Goal: Task Accomplishment & Management: Manage account settings

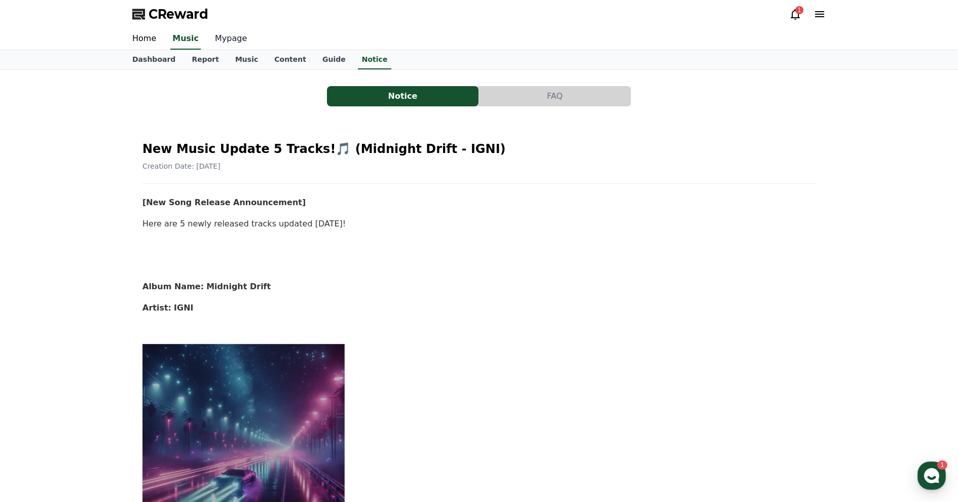
click at [218, 37] on link "Mypage" at bounding box center [231, 38] width 48 height 21
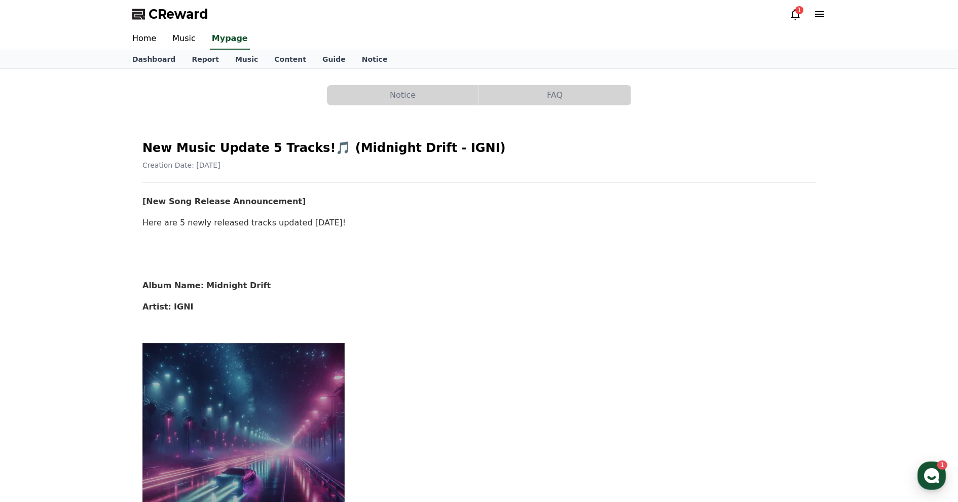
select select "**********"
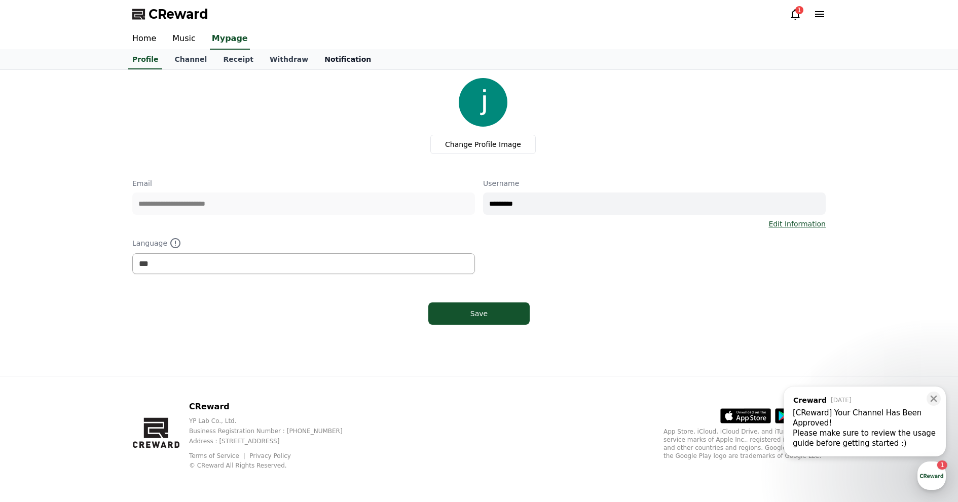
click at [330, 58] on link "Notification" at bounding box center [347, 59] width 63 height 19
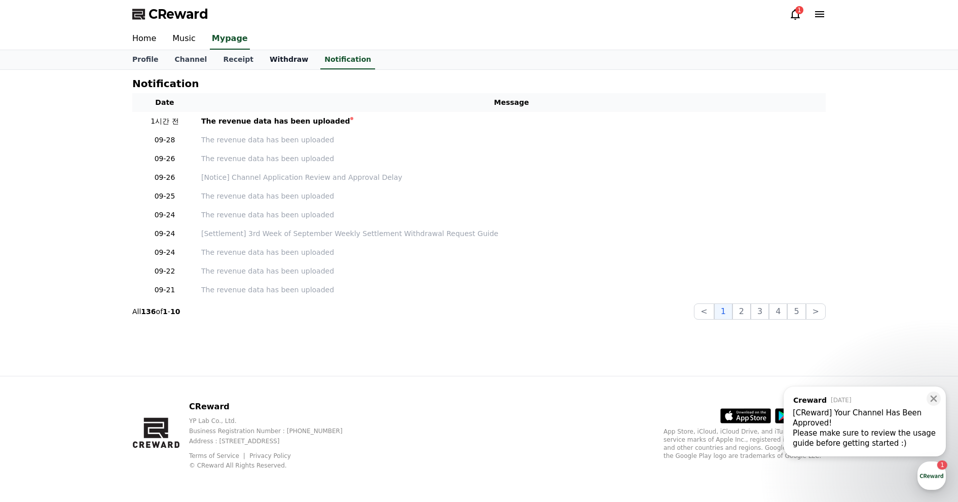
click at [289, 57] on link "Withdraw" at bounding box center [289, 59] width 55 height 19
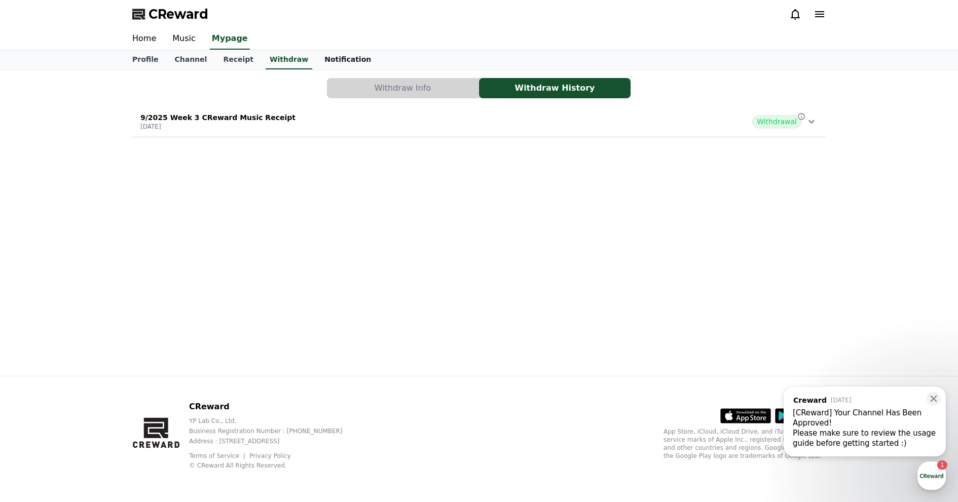
click at [353, 58] on link "Notification" at bounding box center [347, 59] width 63 height 19
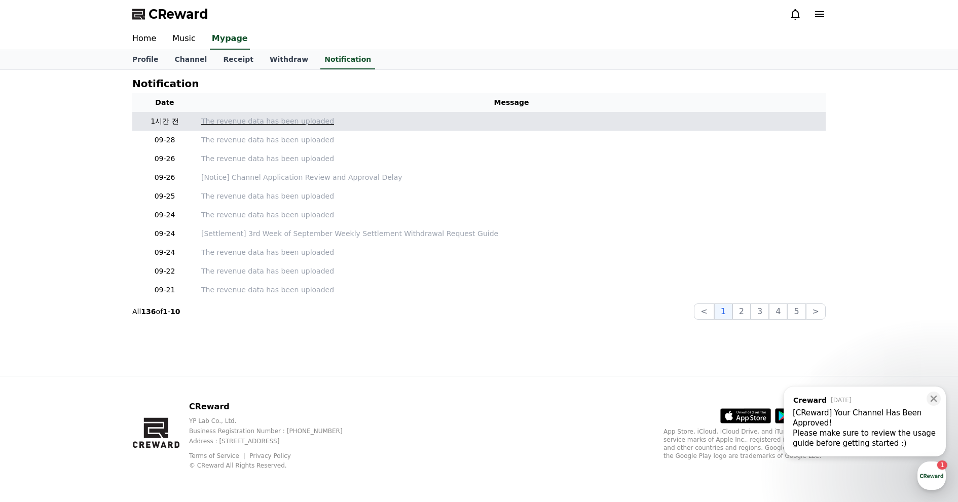
click at [261, 123] on p "The revenue data has been uploaded" at bounding box center [511, 121] width 620 height 11
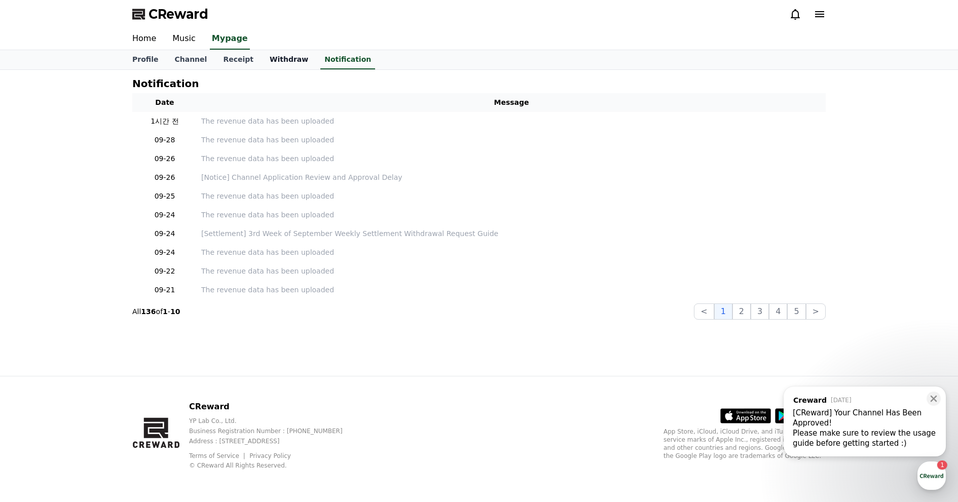
click at [277, 58] on link "Withdraw" at bounding box center [289, 59] width 55 height 19
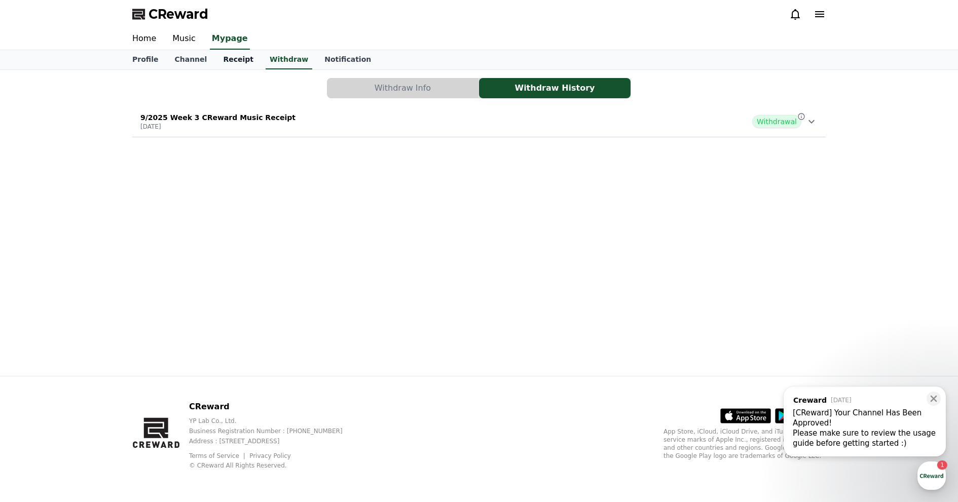
click at [225, 59] on link "Receipt" at bounding box center [238, 59] width 47 height 19
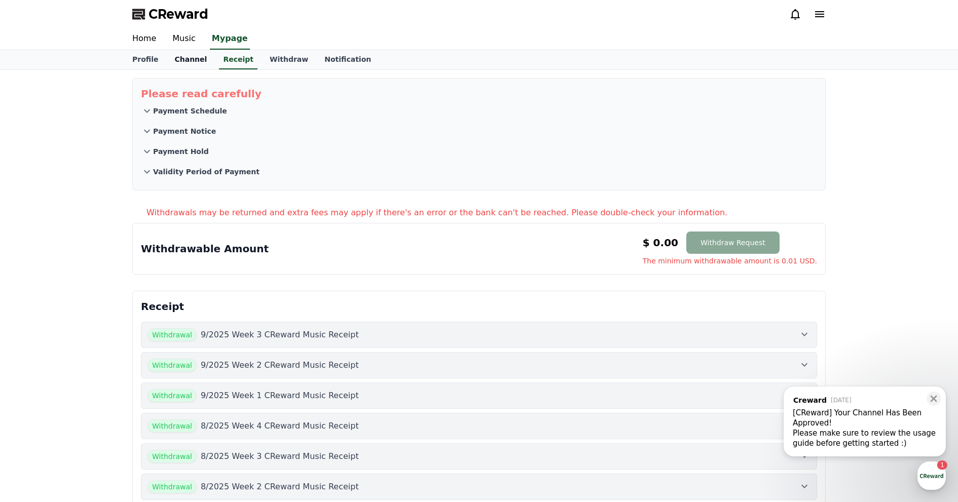
click at [194, 61] on link "Channel" at bounding box center [190, 59] width 49 height 19
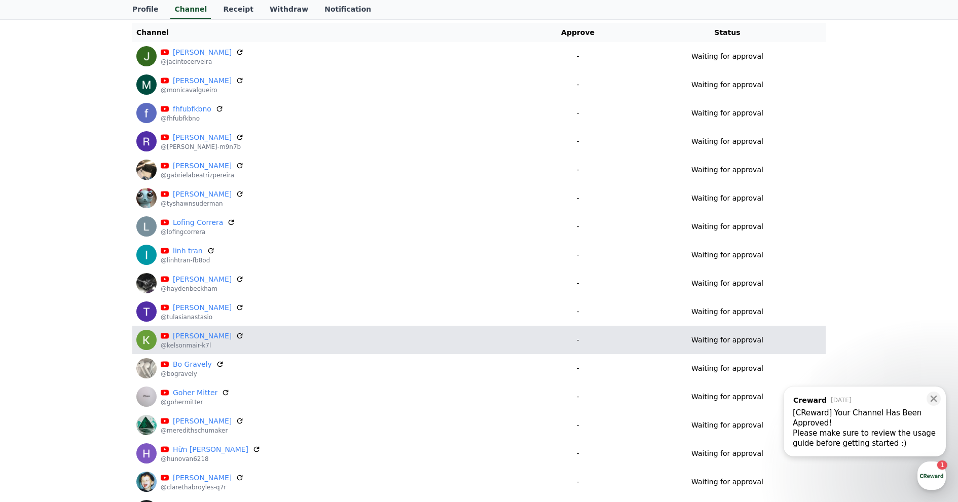
scroll to position [47, 0]
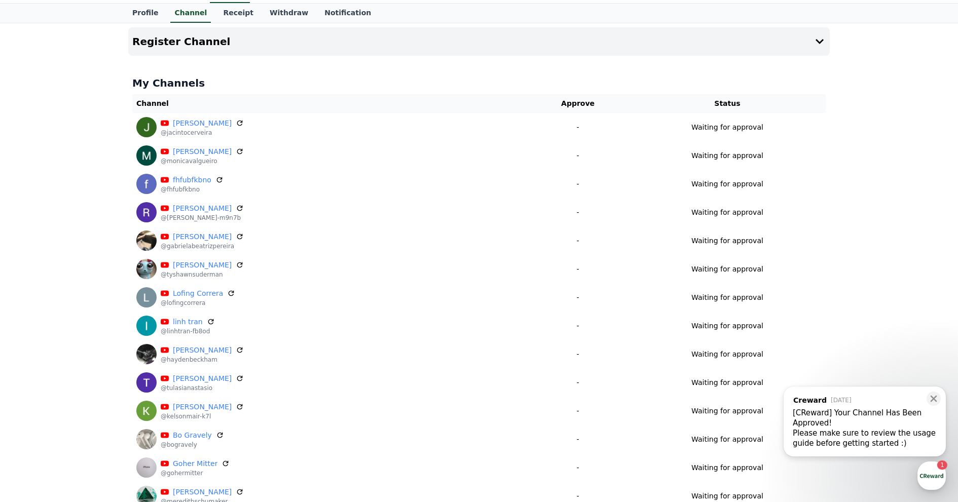
click at [886, 403] on div ", from Creward [DATE]" at bounding box center [865, 400] width 144 height 9
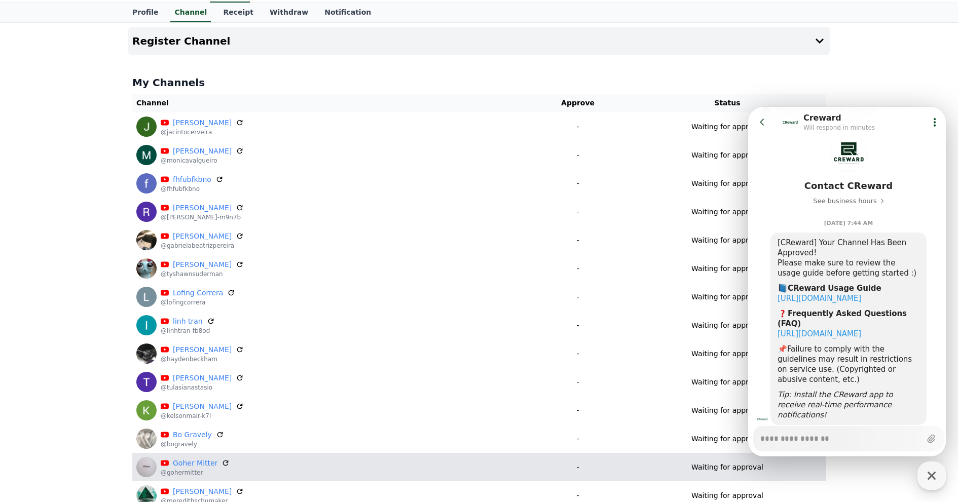
scroll to position [0, 0]
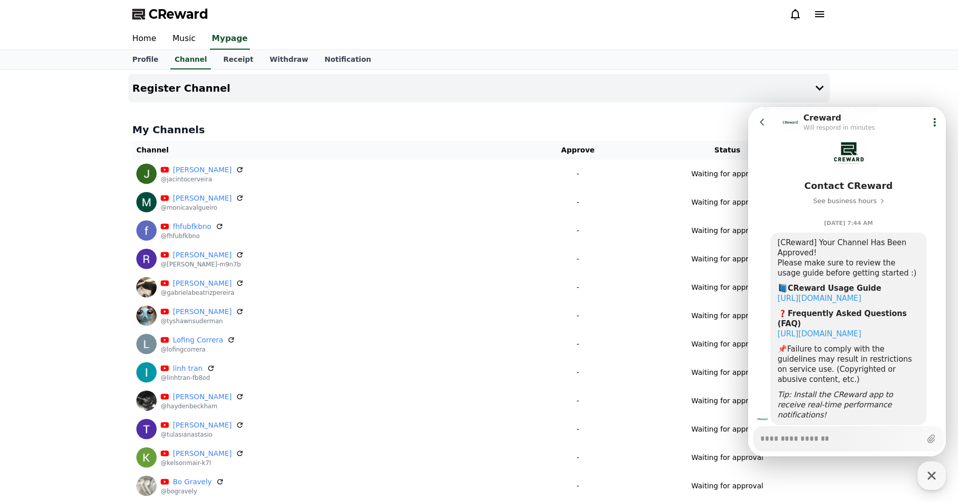
type textarea "*"
drag, startPoint x: 529, startPoint y: 28, endPoint x: 445, endPoint y: 29, distance: 84.7
click at [529, 27] on div "CReward" at bounding box center [479, 14] width 710 height 28
click at [153, 62] on link "Profile" at bounding box center [145, 59] width 42 height 19
select select "**********"
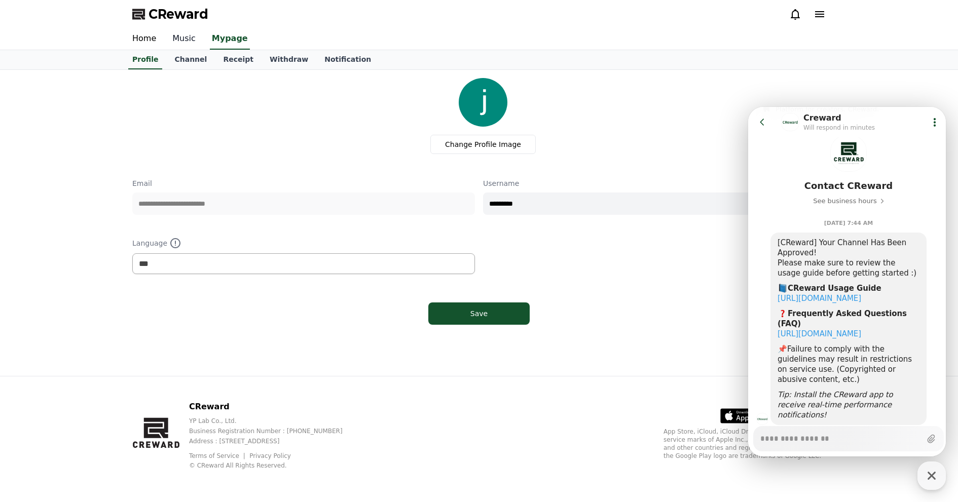
click at [187, 36] on link "Music" at bounding box center [184, 38] width 40 height 21
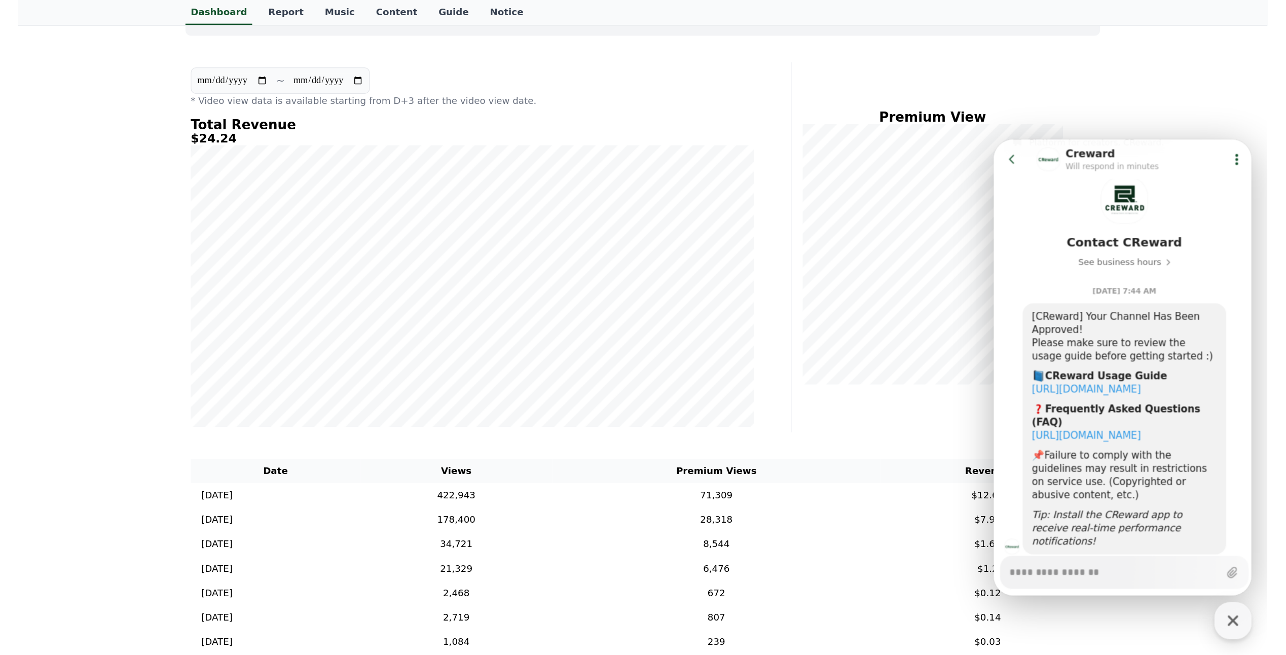
scroll to position [152, 0]
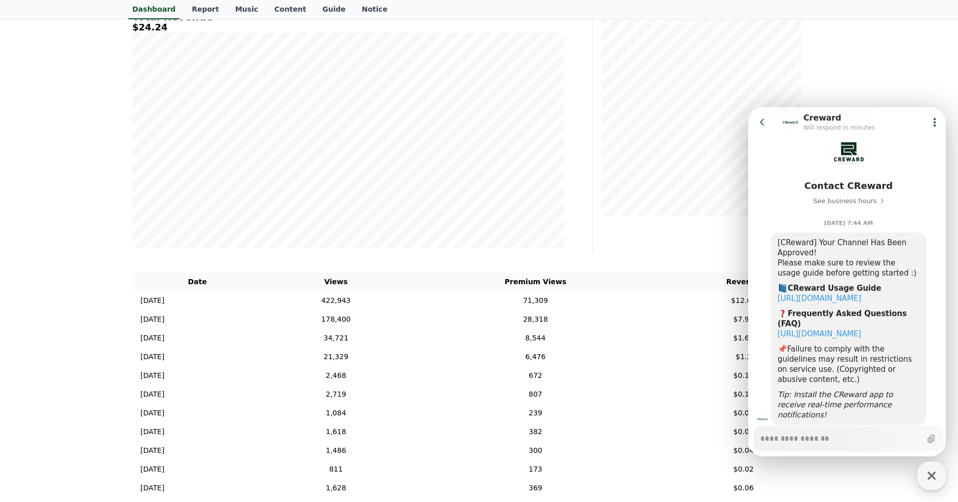
click at [873, 55] on div "**********" at bounding box center [479, 327] width 958 height 819
click at [766, 125] on icon at bounding box center [762, 122] width 10 height 10
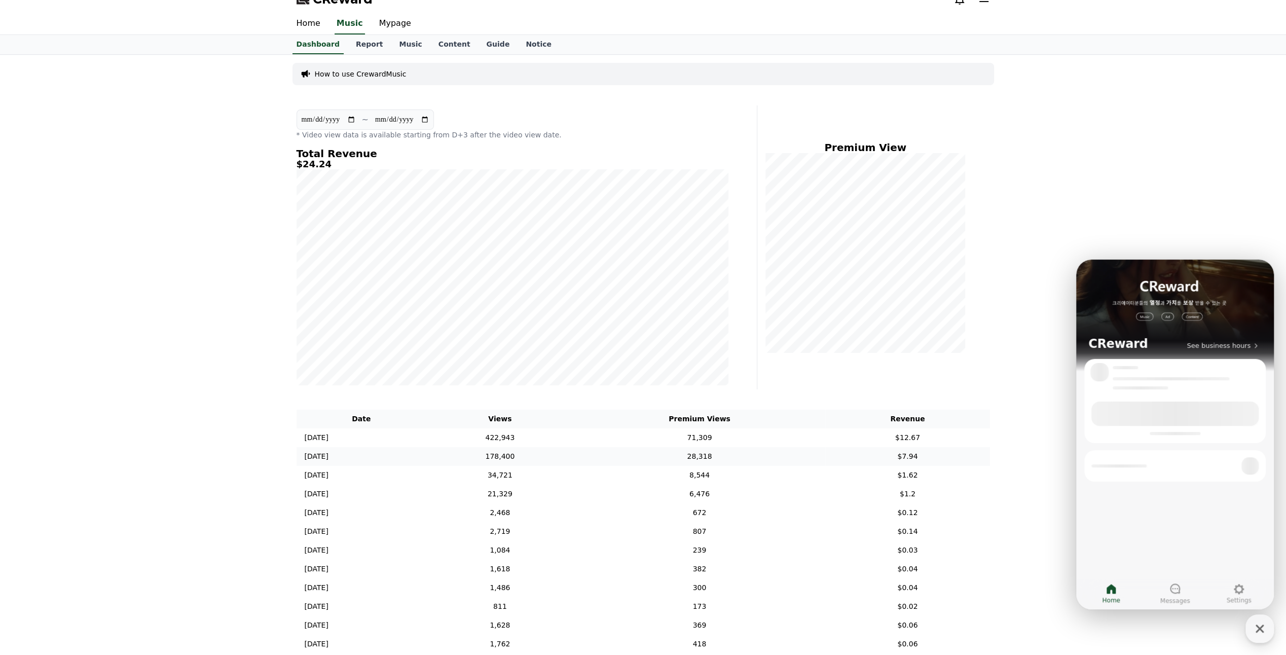
scroll to position [0, 0]
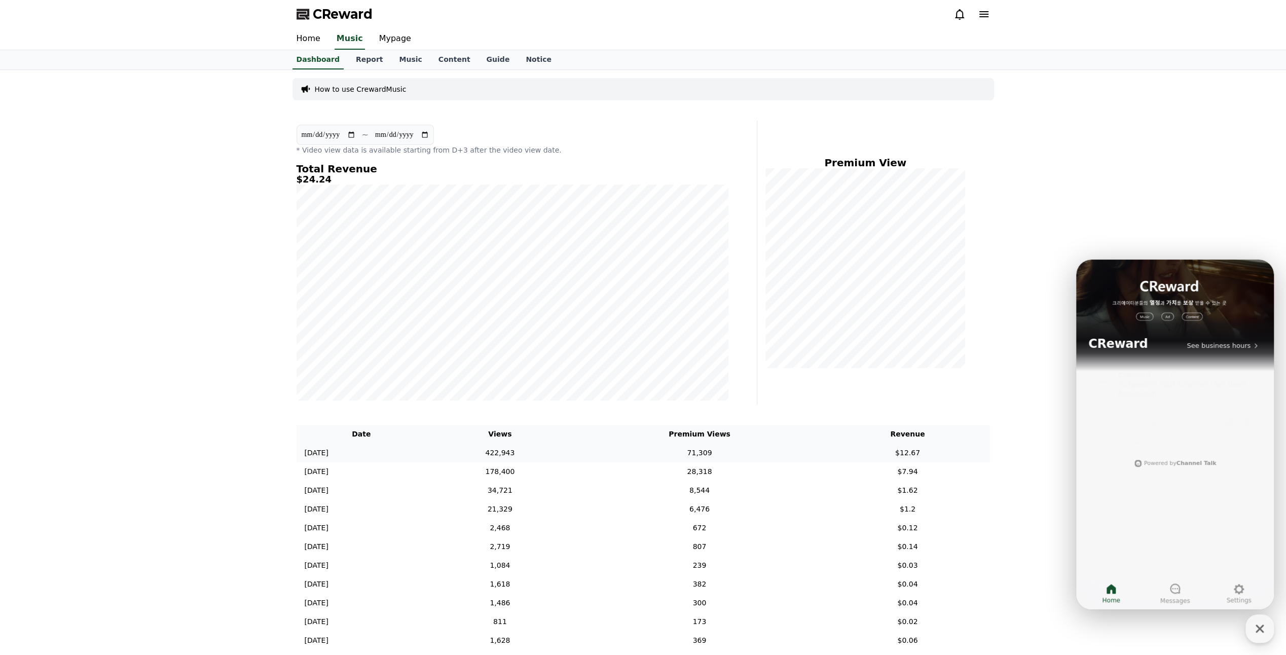
click at [887, 447] on td "$12.67" at bounding box center [907, 452] width 164 height 19
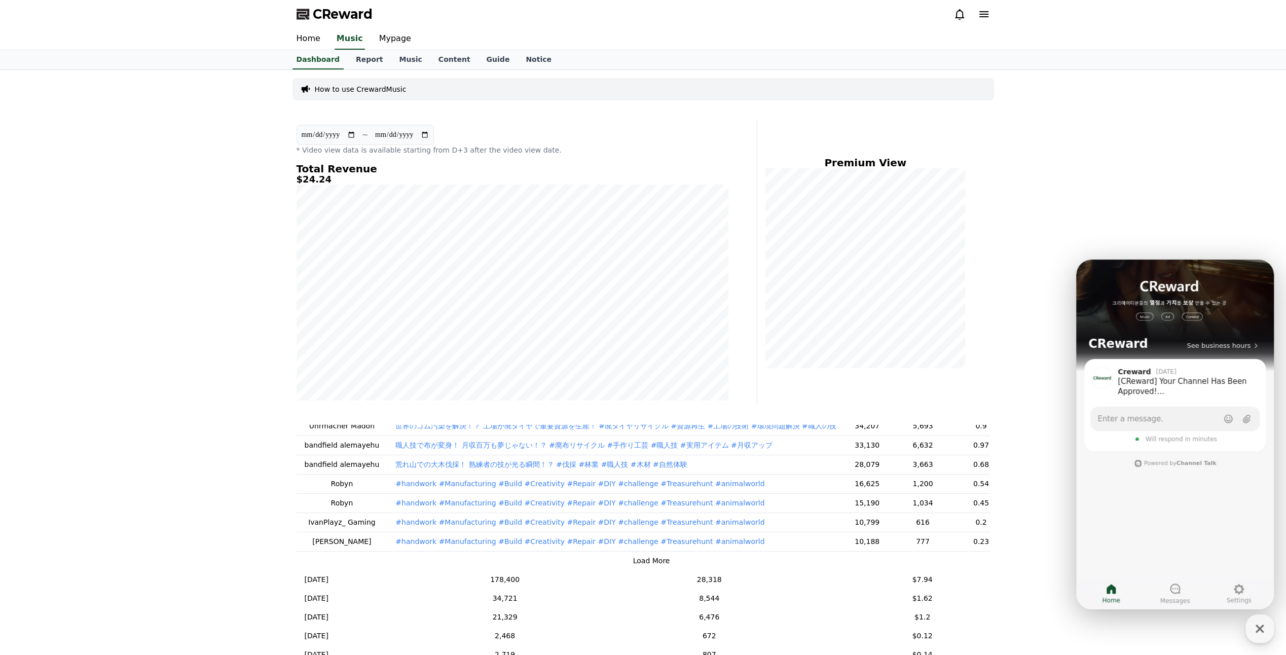
scroll to position [51, 0]
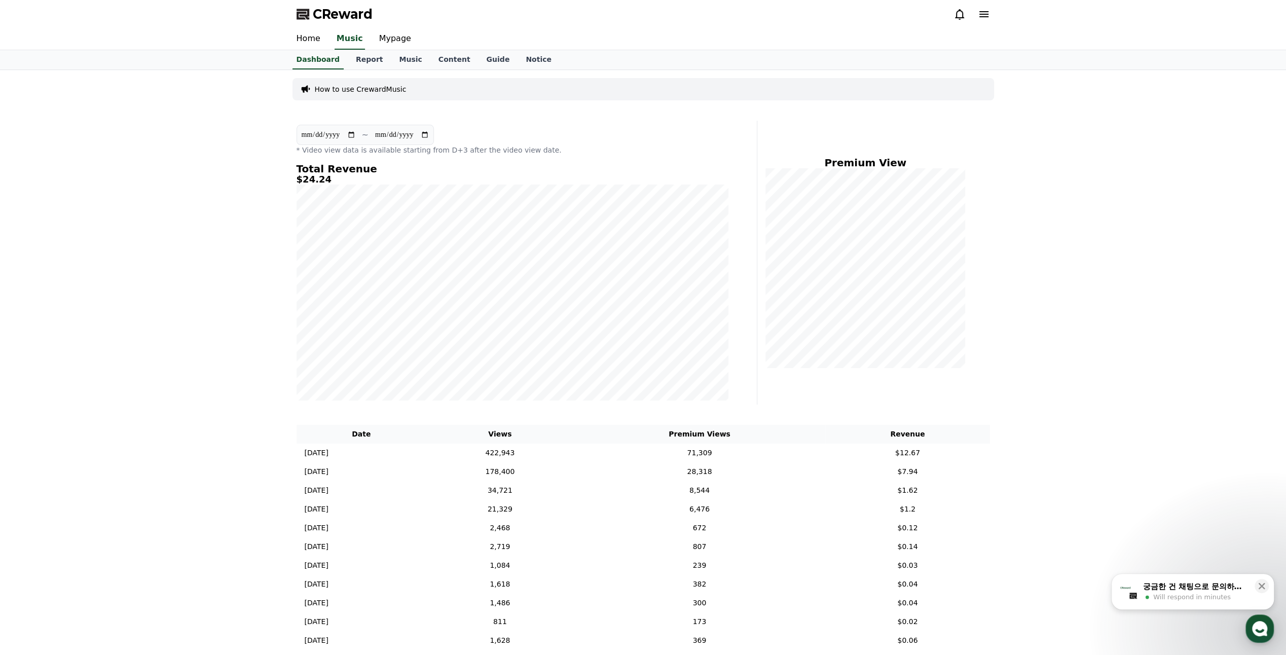
click at [102, 253] on div "**********" at bounding box center [643, 479] width 1286 height 819
click at [400, 43] on link "Mypage" at bounding box center [395, 38] width 48 height 21
select select "**********"
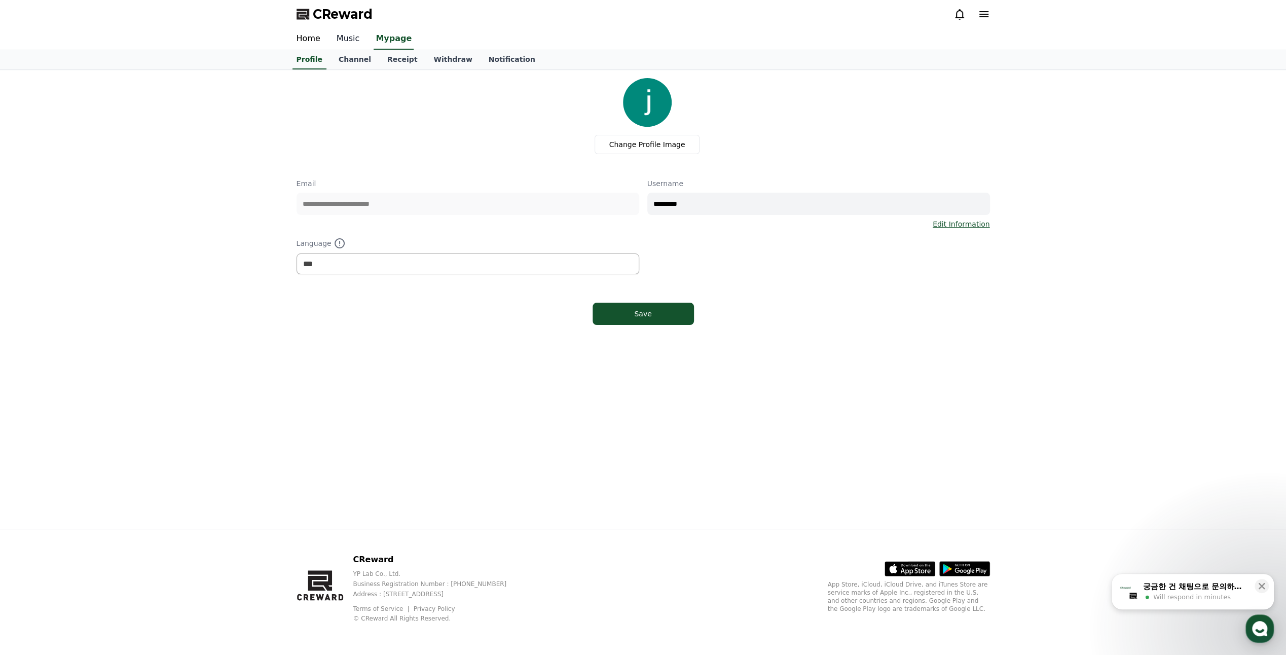
click at [352, 43] on link "Music" at bounding box center [348, 38] width 40 height 21
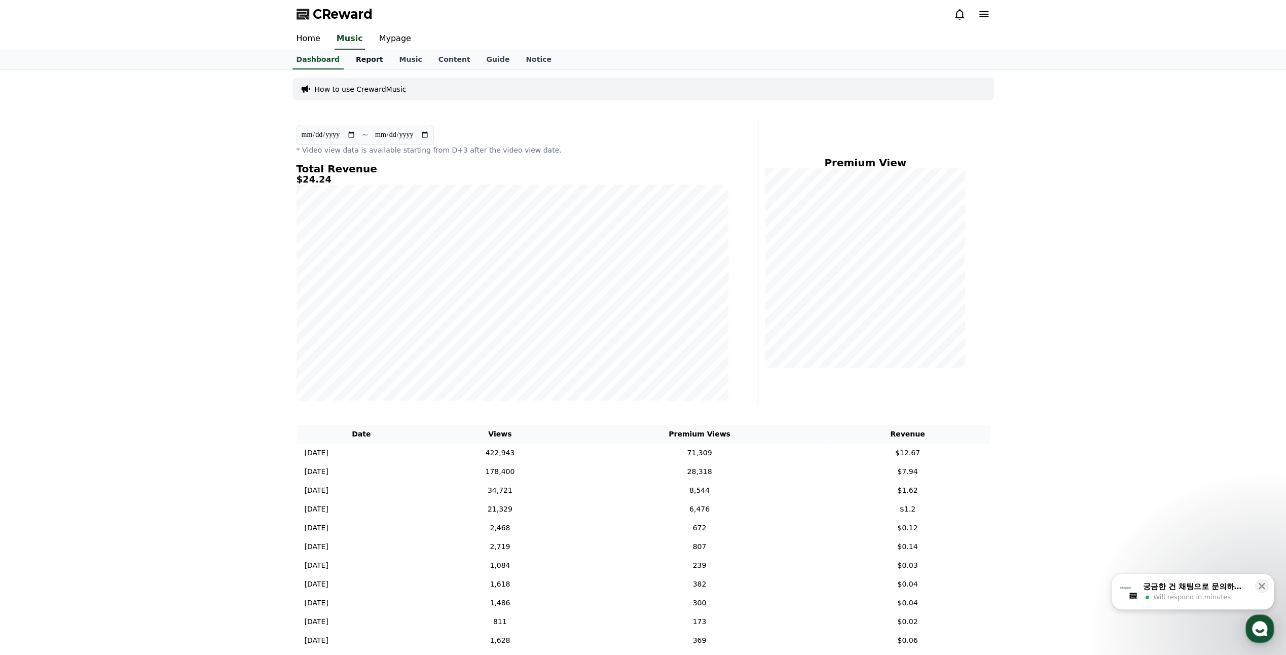
click at [362, 61] on link "Report" at bounding box center [370, 59] width 44 height 19
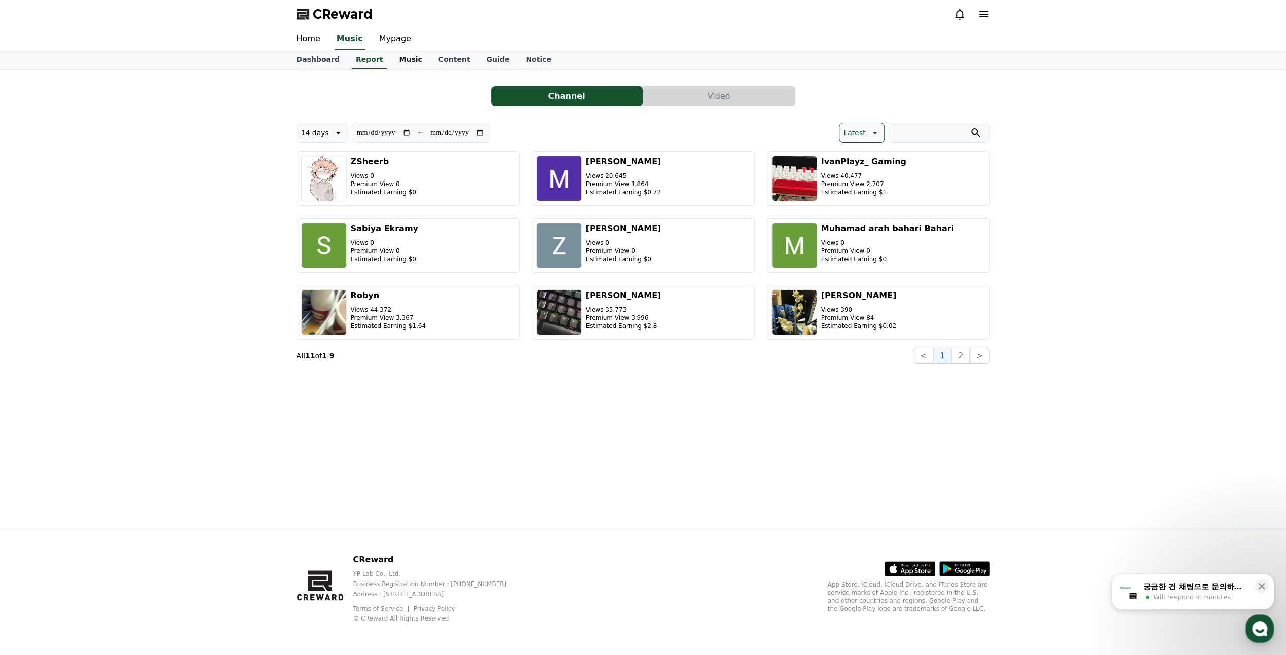
click at [406, 67] on link "Music" at bounding box center [410, 59] width 39 height 19
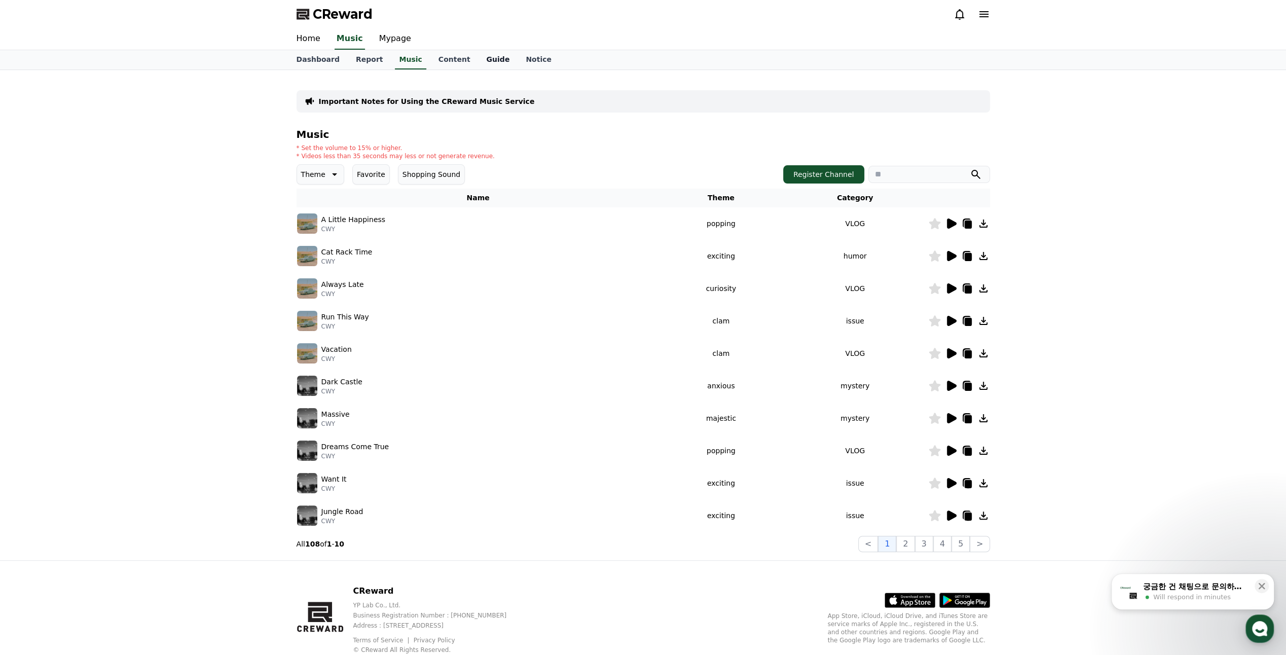
click at [487, 66] on link "Guide" at bounding box center [498, 59] width 40 height 19
